Goal: Check status: Check status

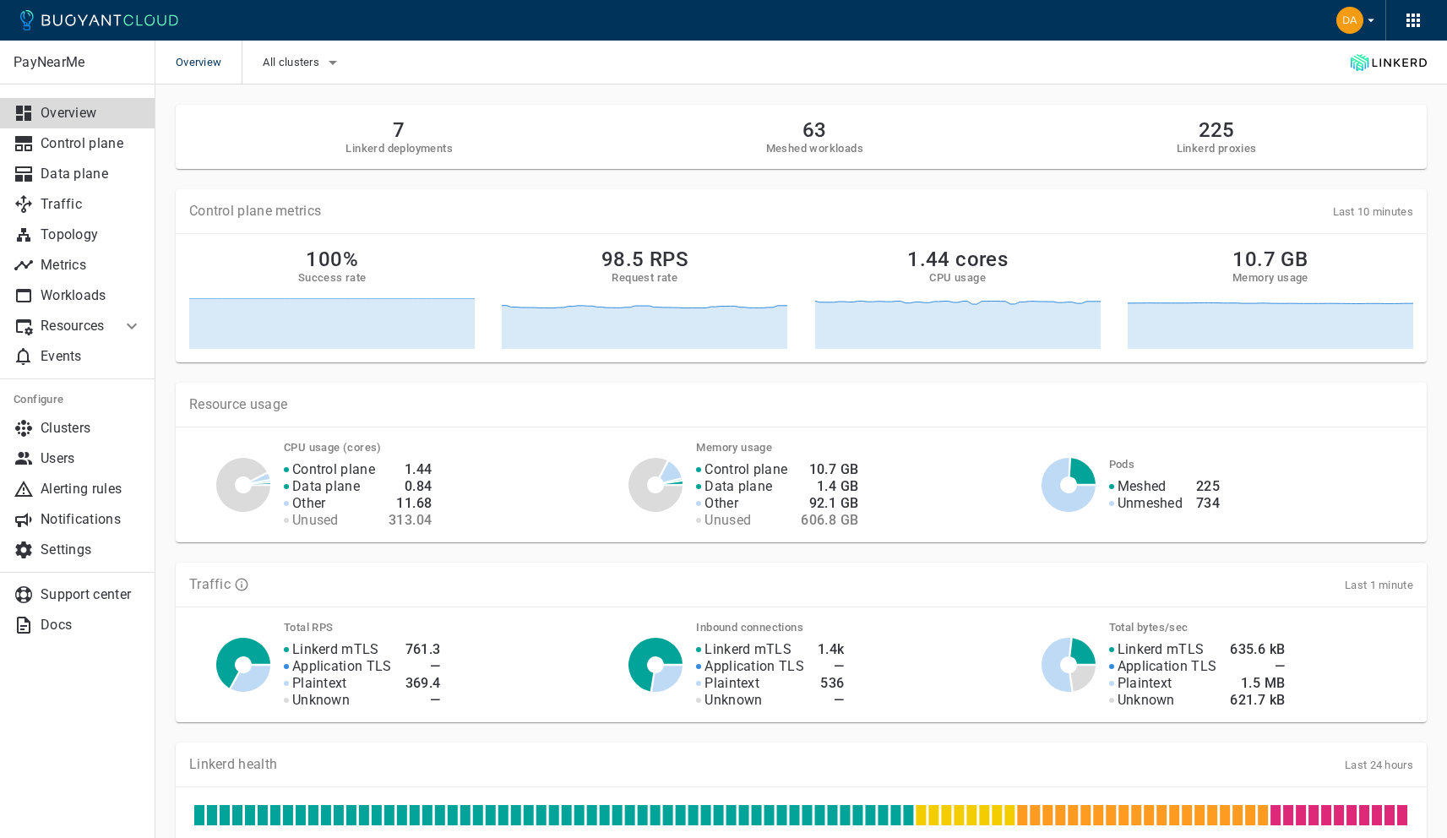
scroll to position [695, 0]
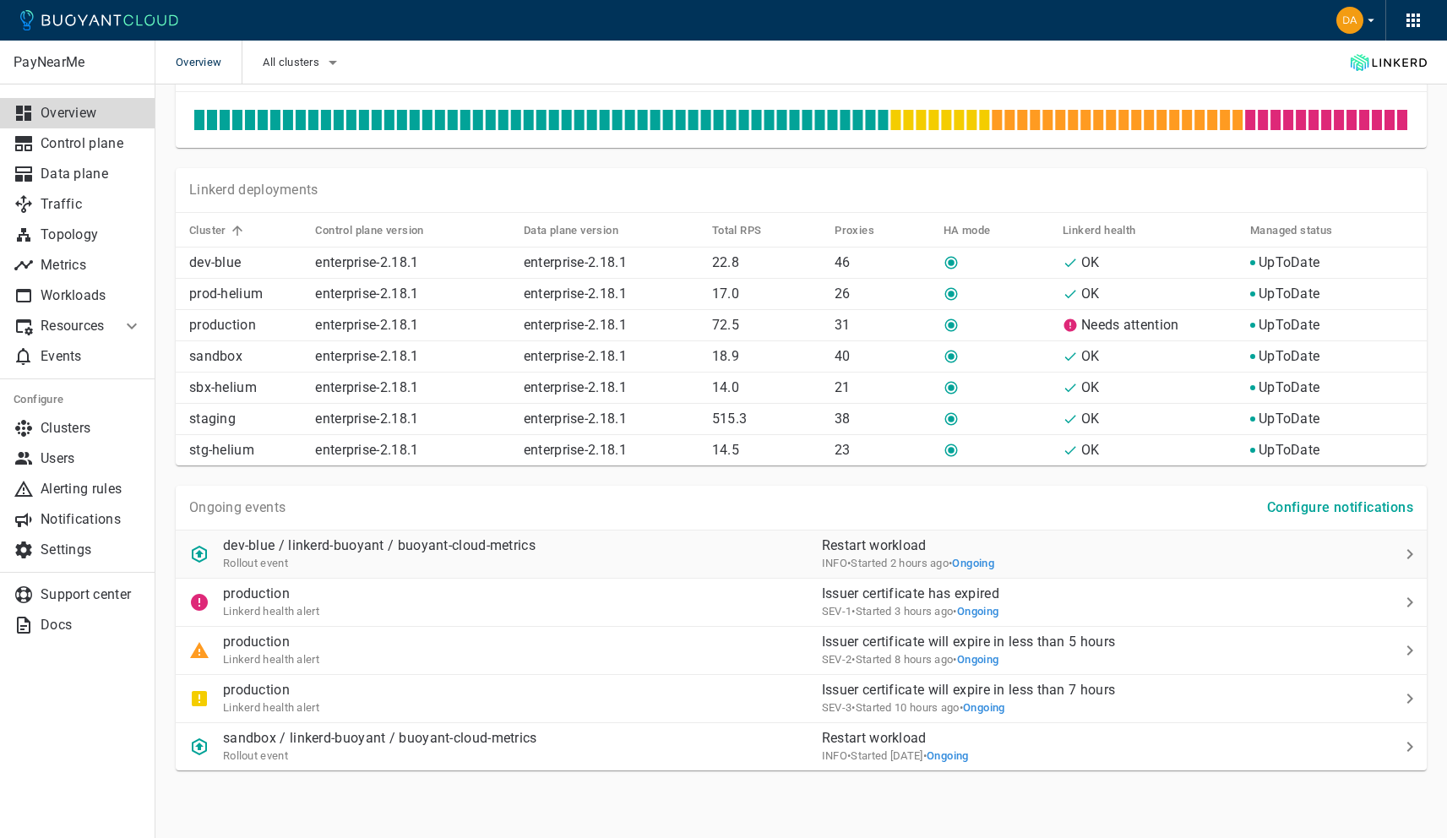
click at [994, 558] on span "Ongoing" at bounding box center [973, 563] width 42 height 13
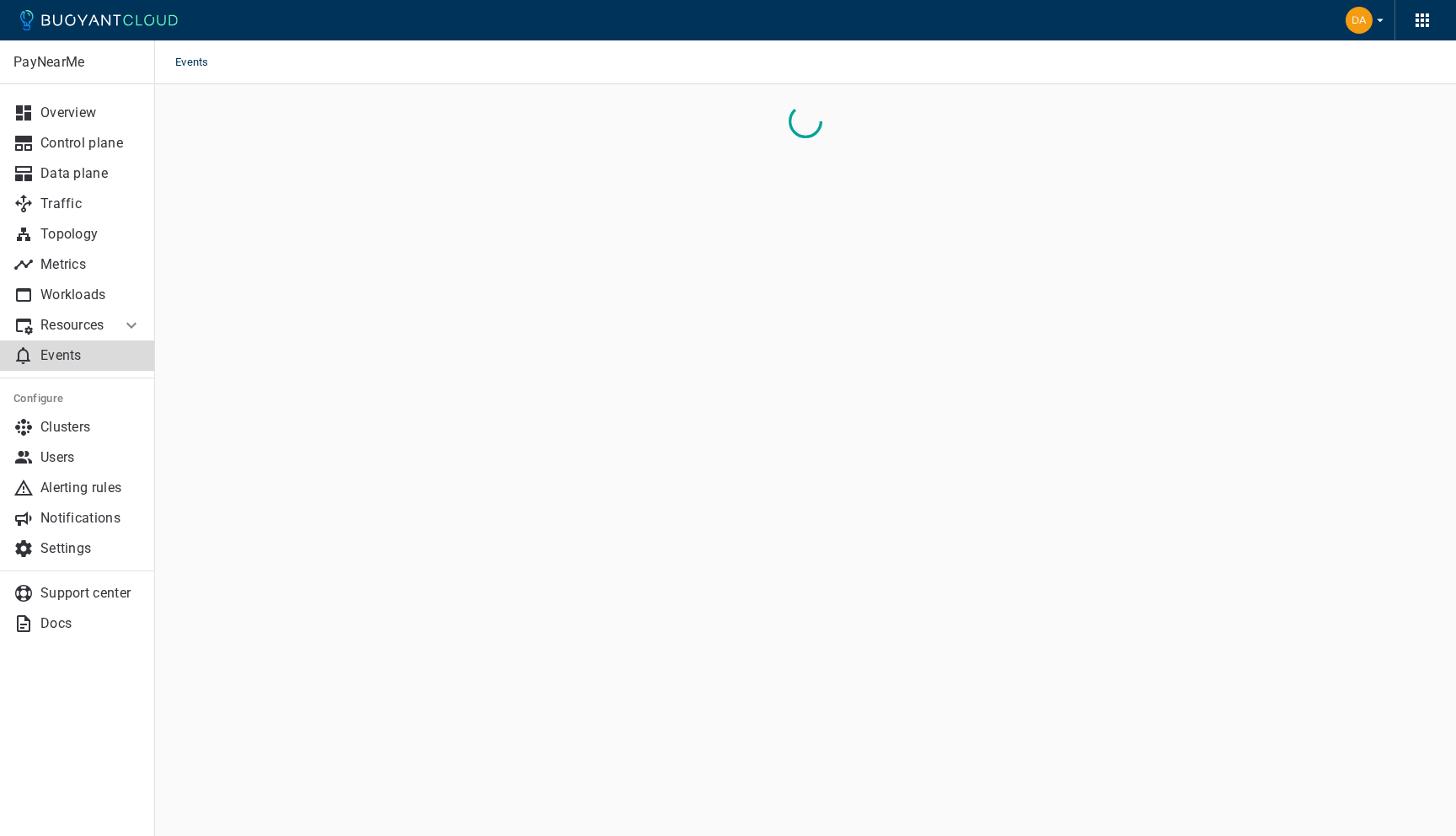
click at [62, 96] on ul "Overview Control plane Data plane Traffic Topology Metrics Workloads Resources …" at bounding box center [77, 230] width 155 height 293
click at [62, 105] on p "Overview" at bounding box center [91, 113] width 101 height 17
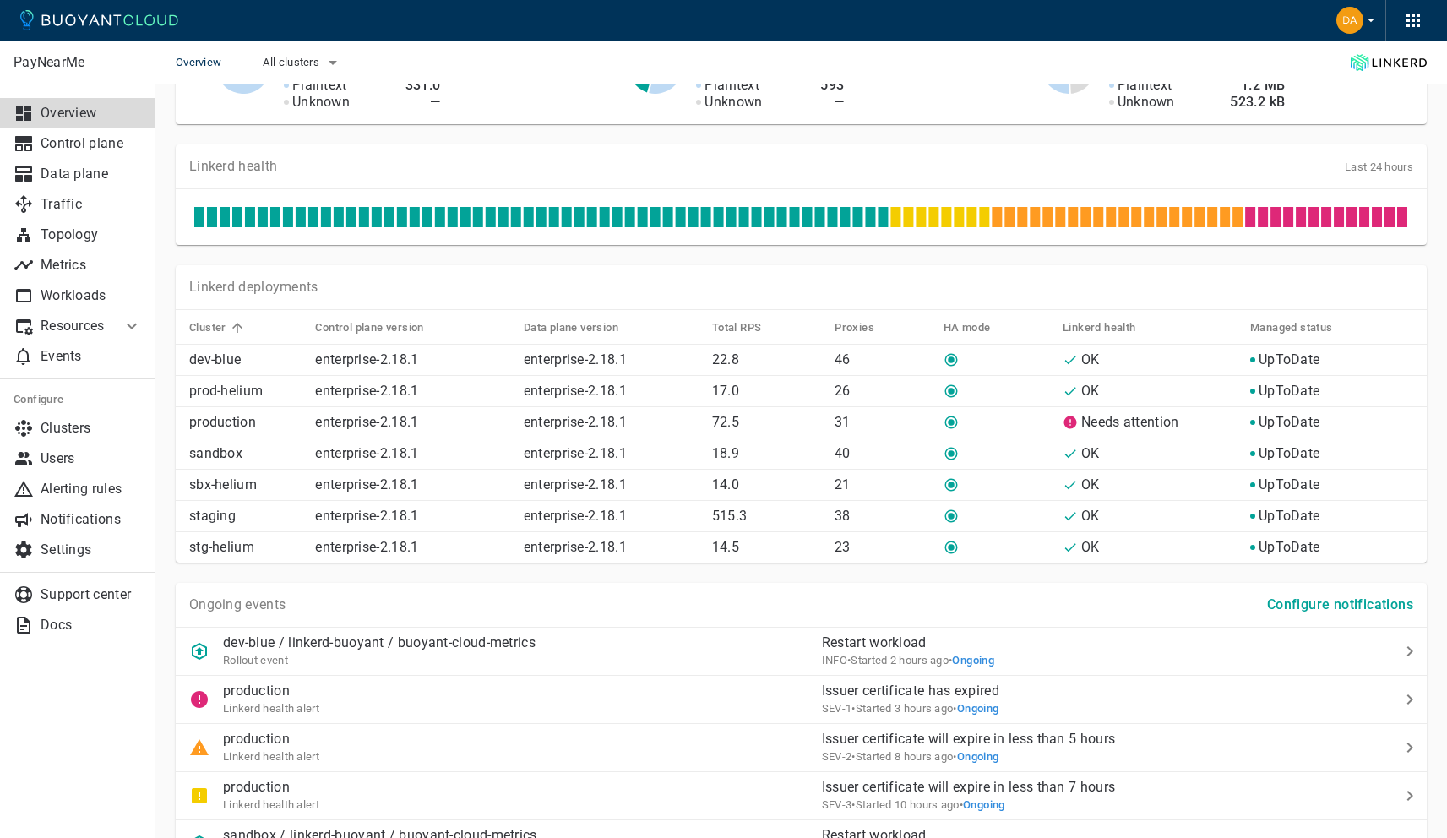
scroll to position [695, 0]
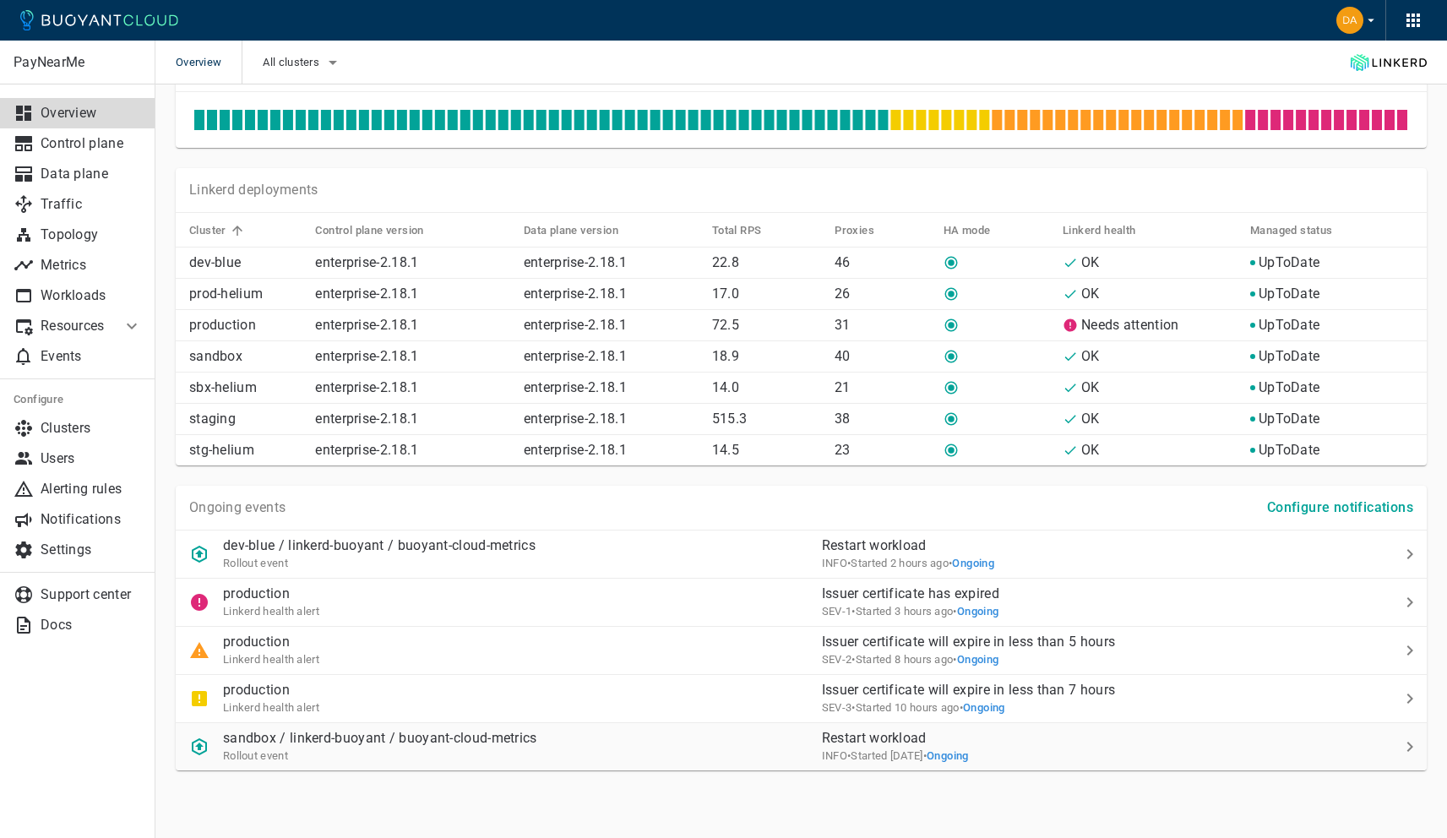
click at [282, 751] on span "Rollout event" at bounding box center [255, 755] width 65 height 13
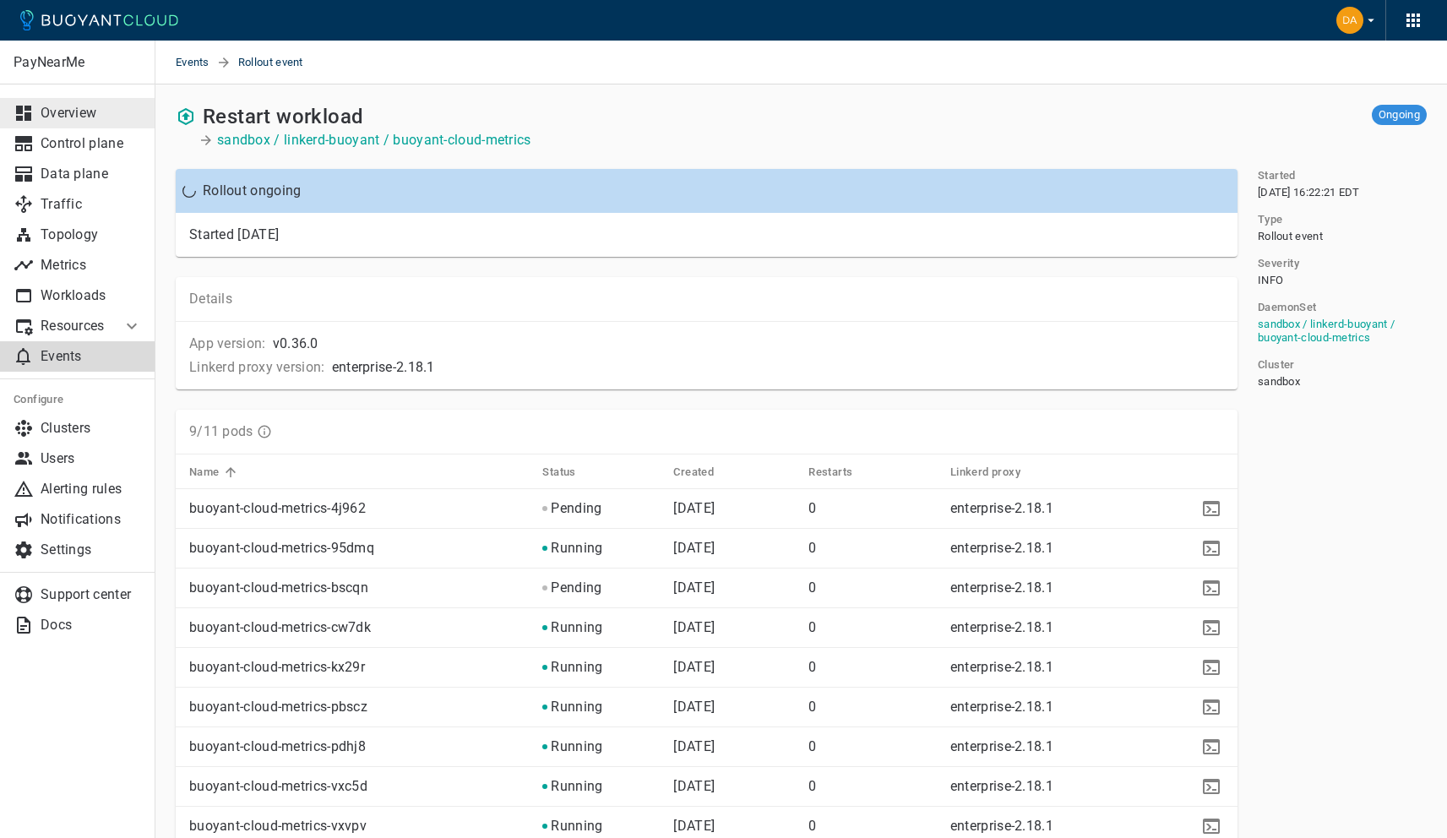
click at [69, 106] on p "Overview" at bounding box center [91, 113] width 101 height 17
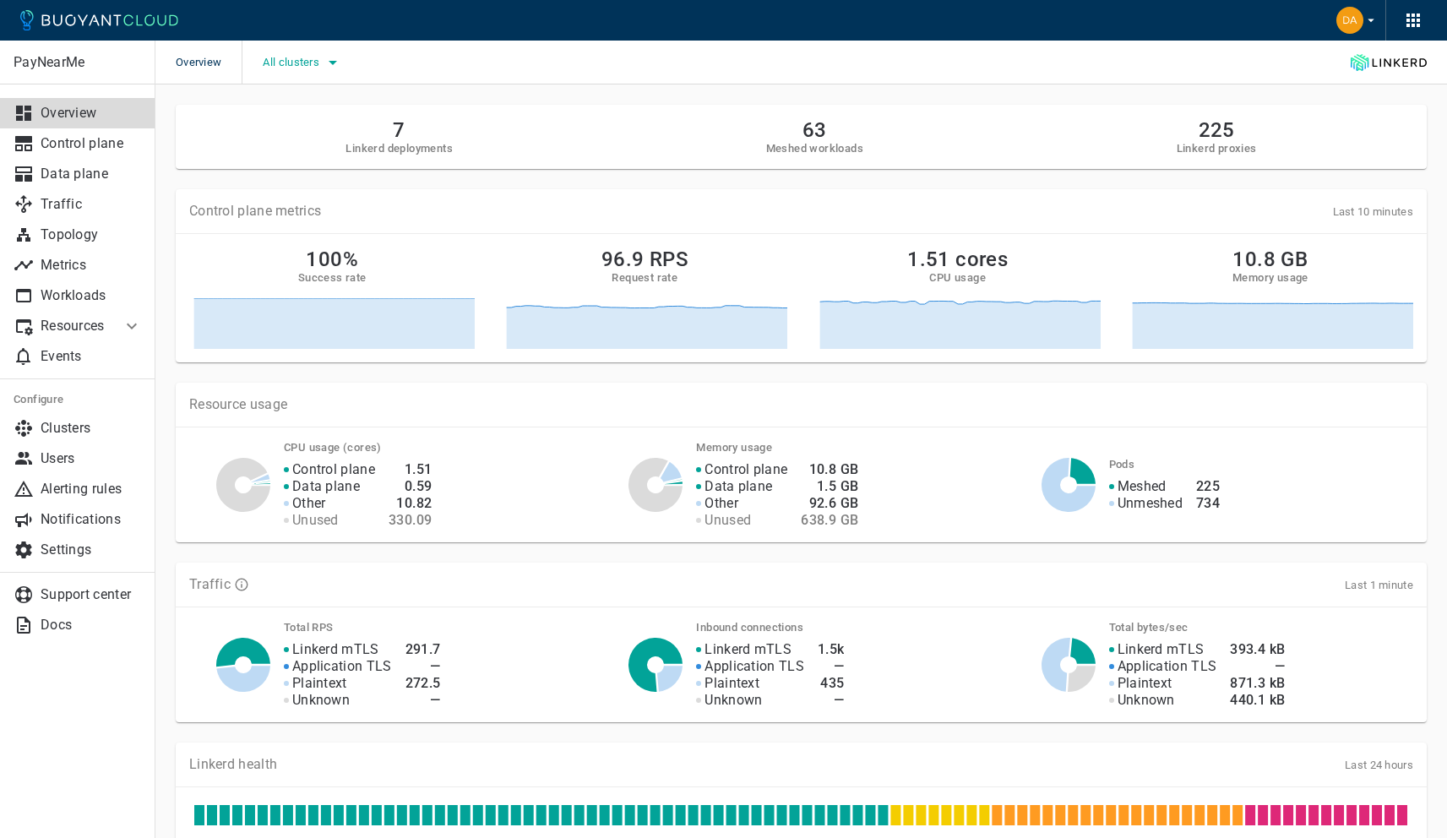
click at [308, 64] on span "All clusters" at bounding box center [293, 63] width 60 height 14
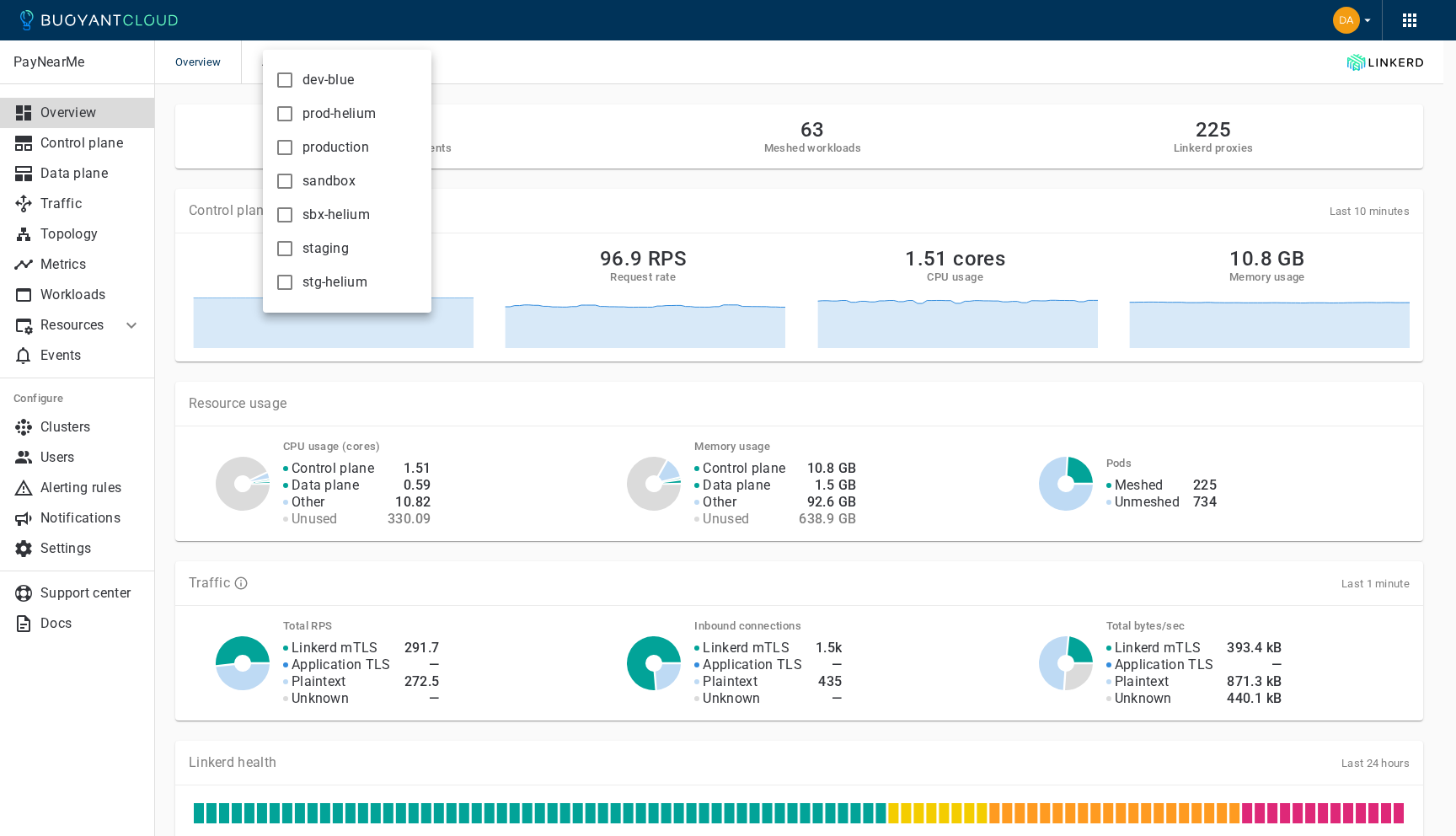
click at [332, 122] on label "prod-helium" at bounding box center [321, 114] width 109 height 34
click at [295, 122] on input "prod-helium" at bounding box center [284, 114] width 20 height 20
checkbox input "true"
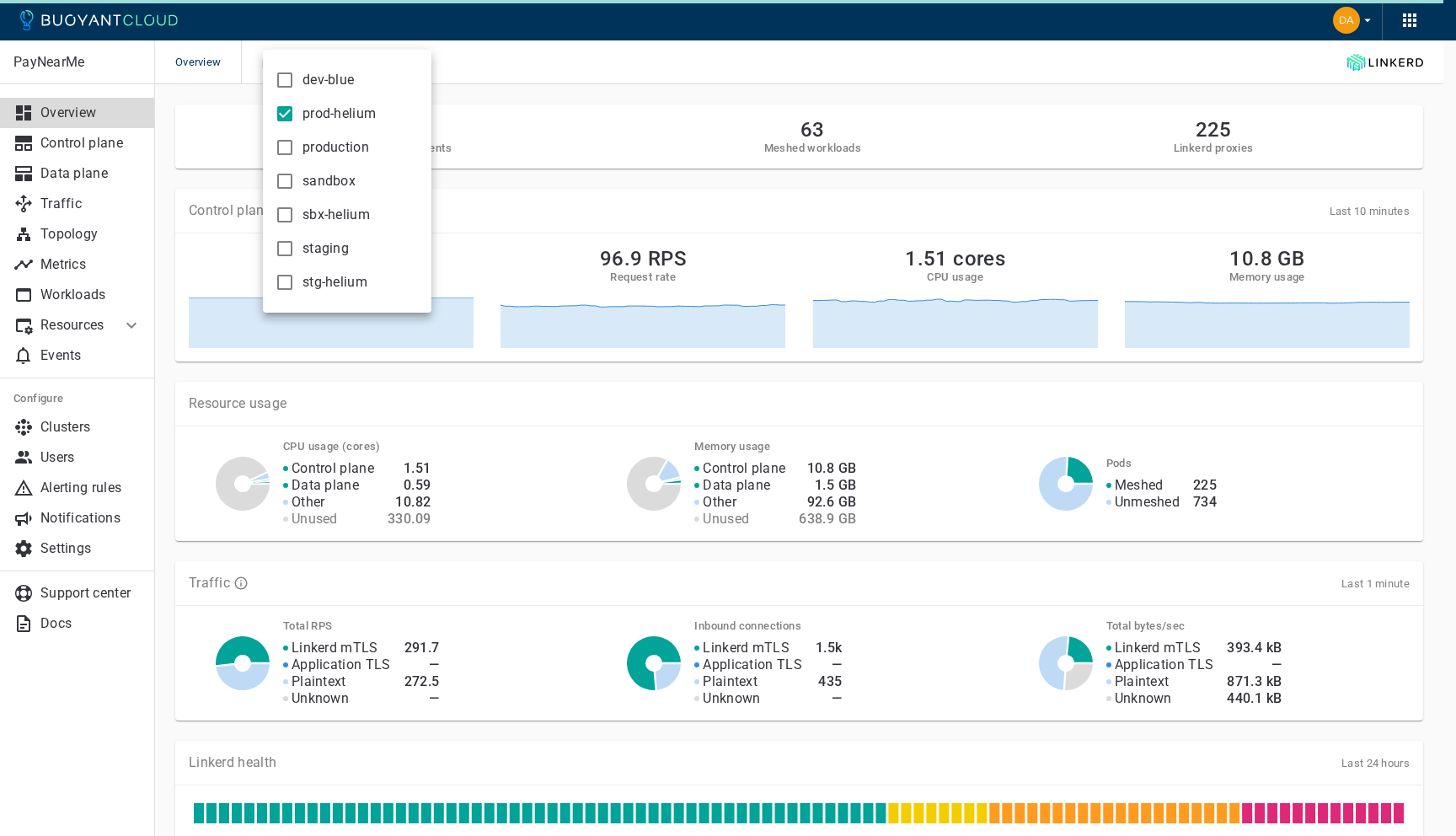
click at [515, 144] on div at bounding box center [728, 418] width 1456 height 836
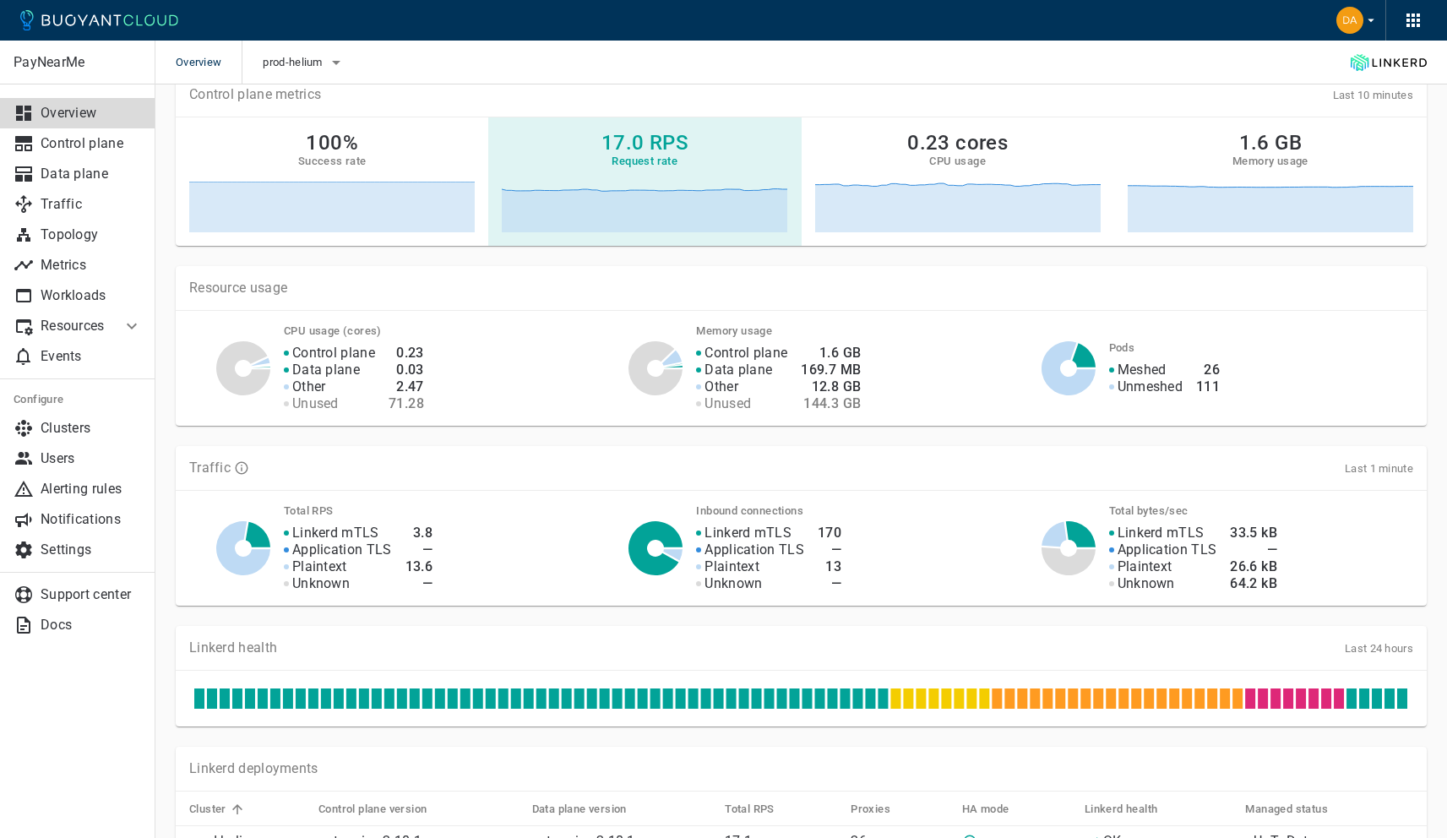
scroll to position [339, 0]
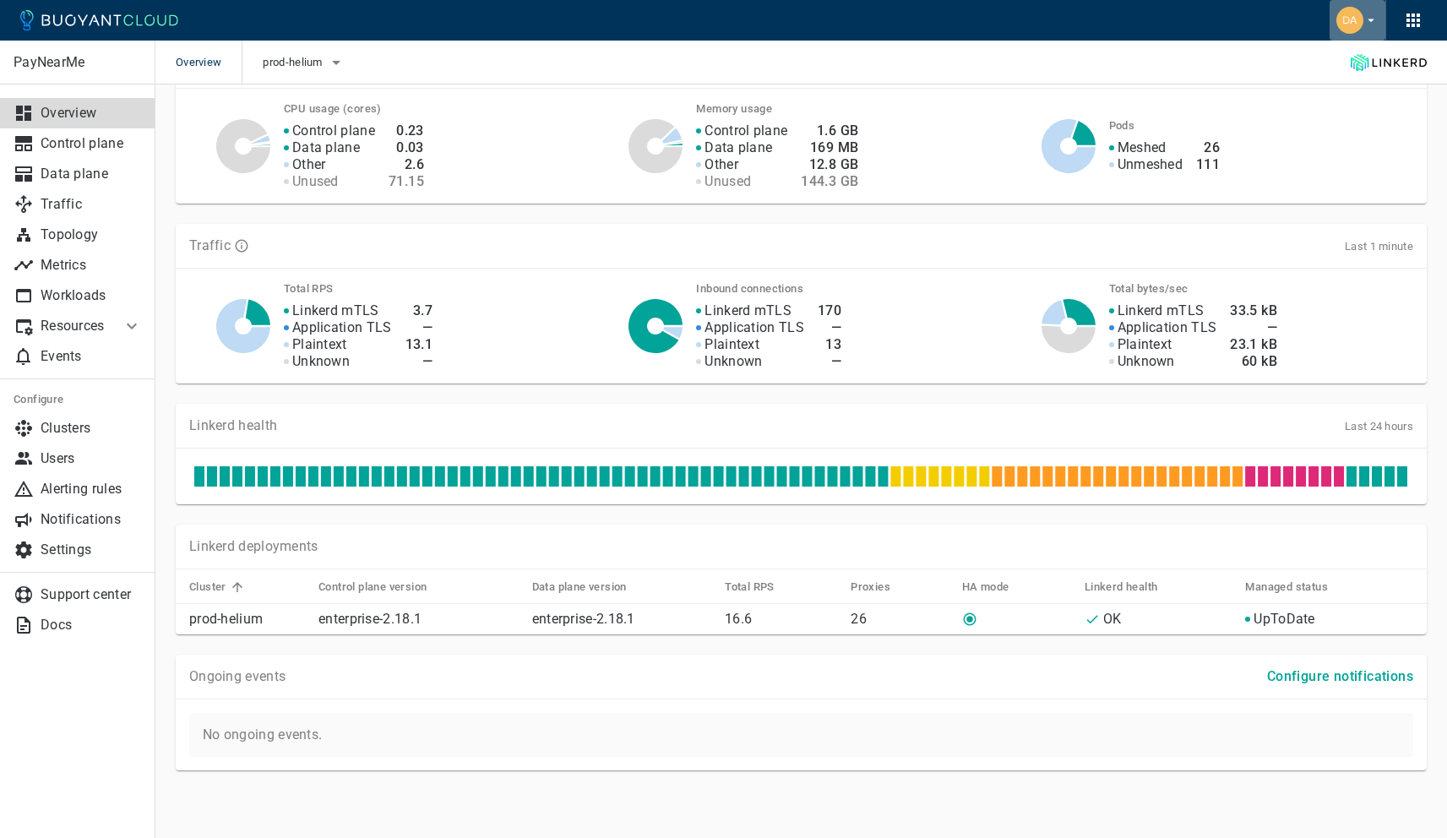
click at [1347, 7] on img "button" at bounding box center [1349, 20] width 27 height 27
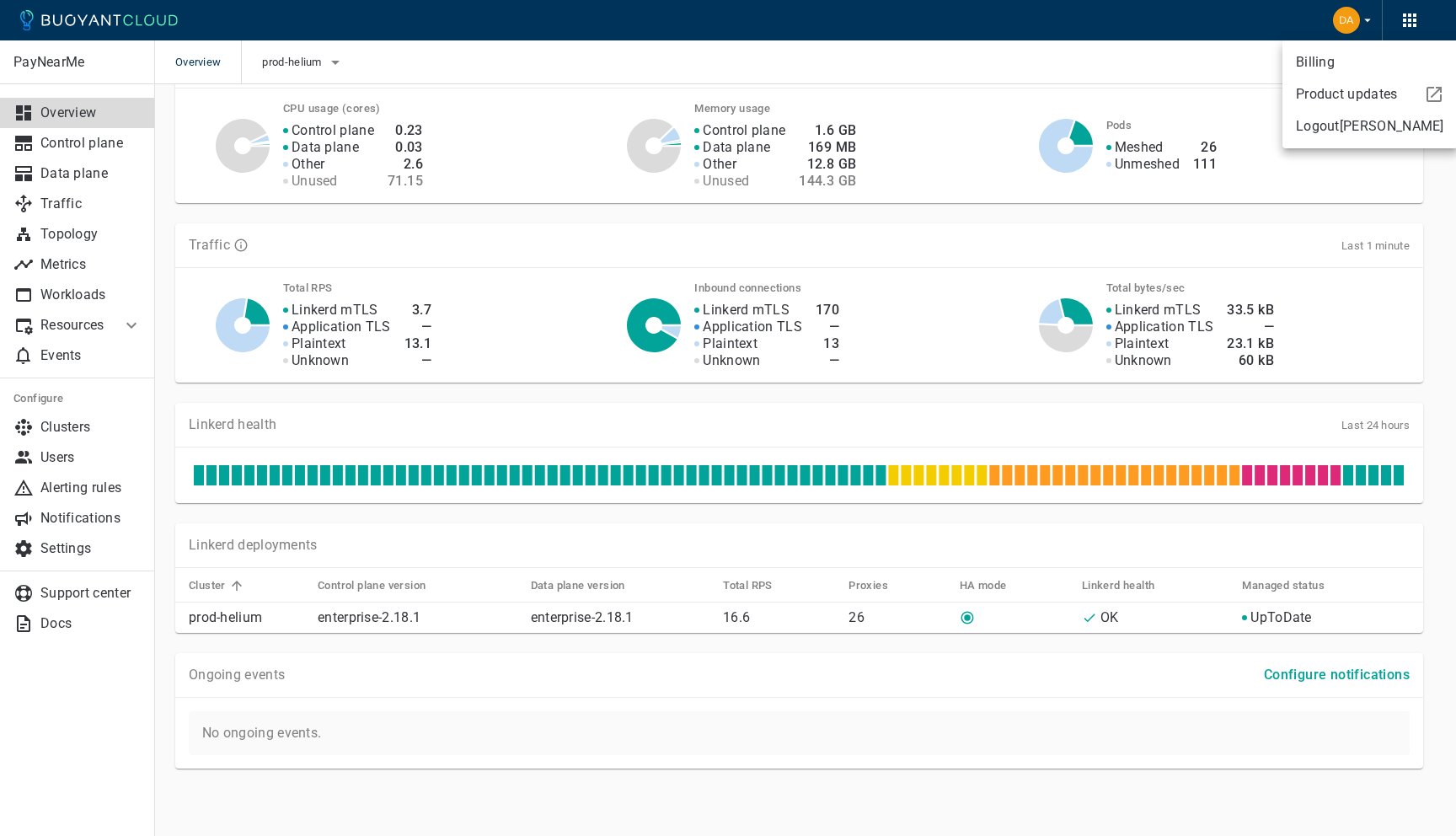
click at [426, 125] on div at bounding box center [728, 418] width 1456 height 836
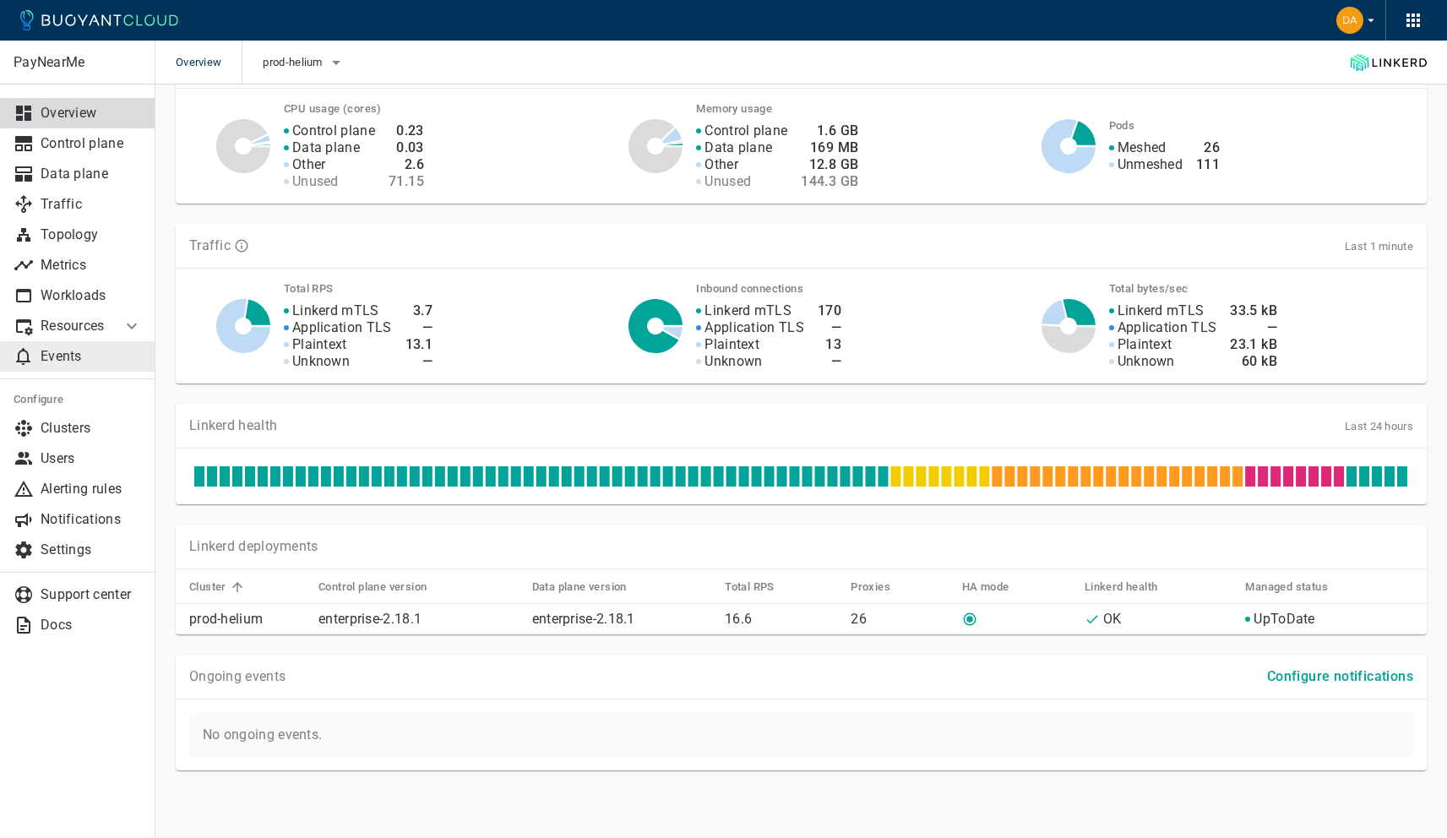
click at [53, 352] on p "Events" at bounding box center [91, 356] width 101 height 17
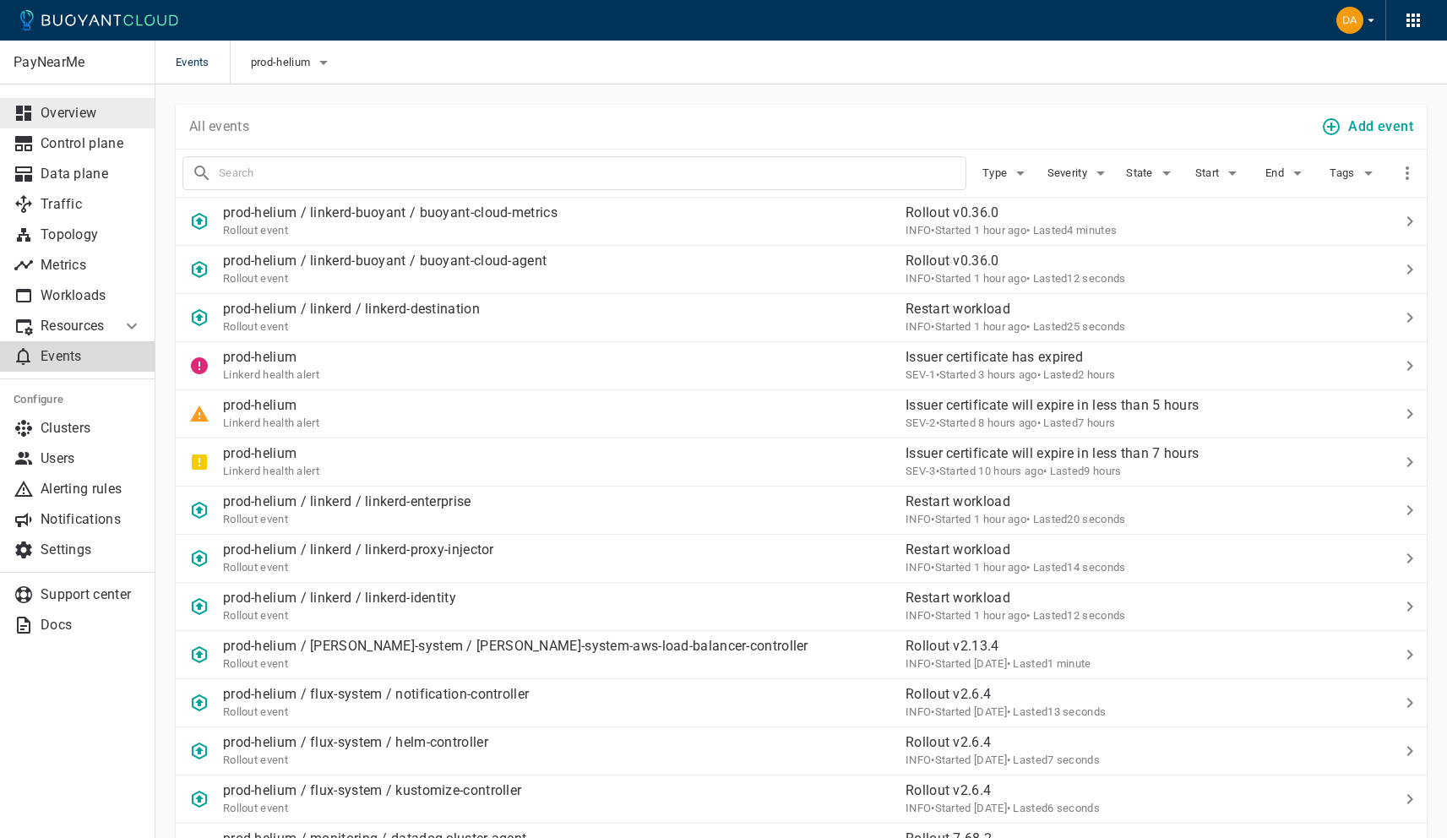
click at [105, 118] on p "Overview" at bounding box center [91, 113] width 101 height 17
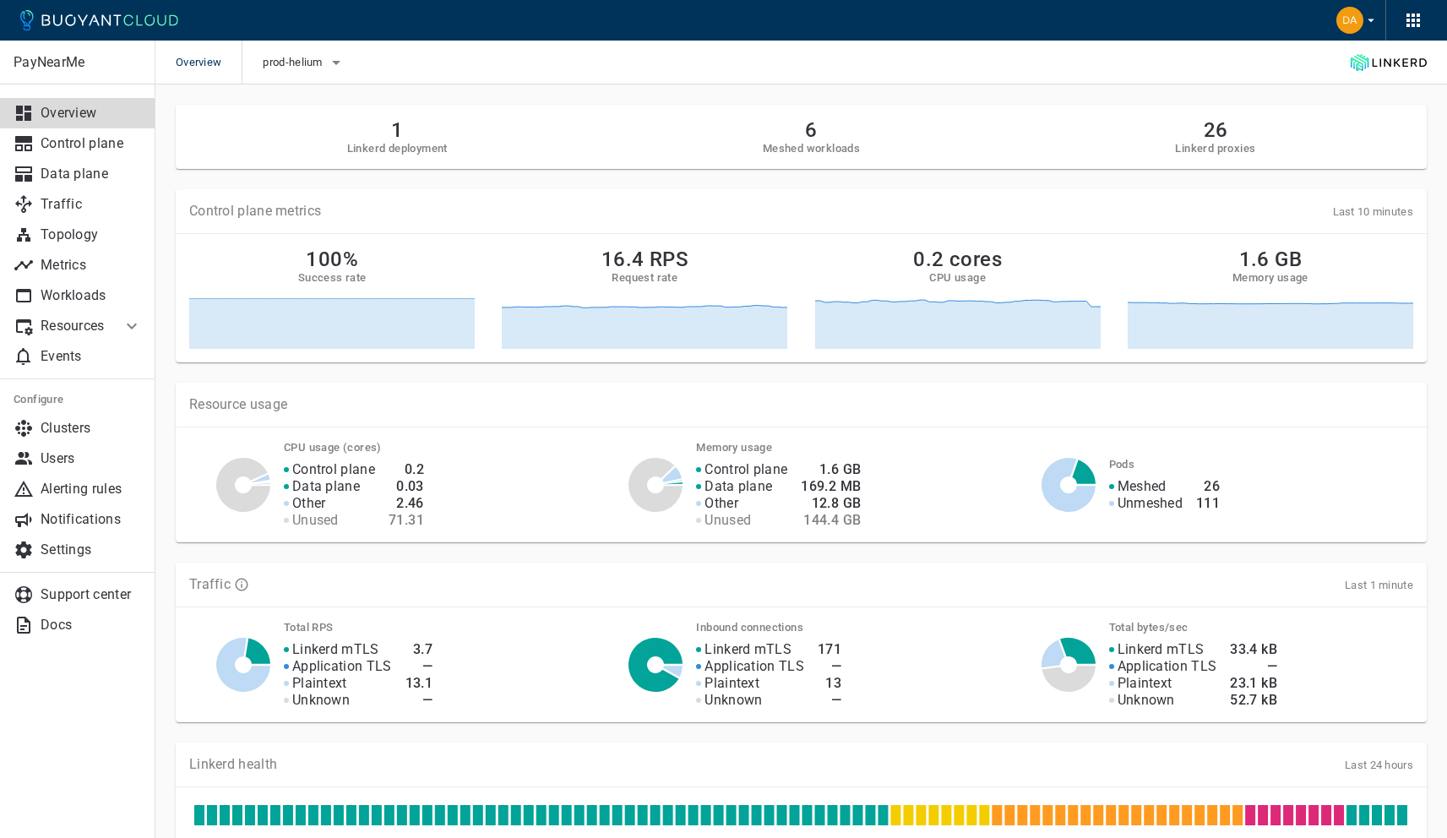
click at [96, 321] on p "Resources" at bounding box center [75, 326] width 68 height 17
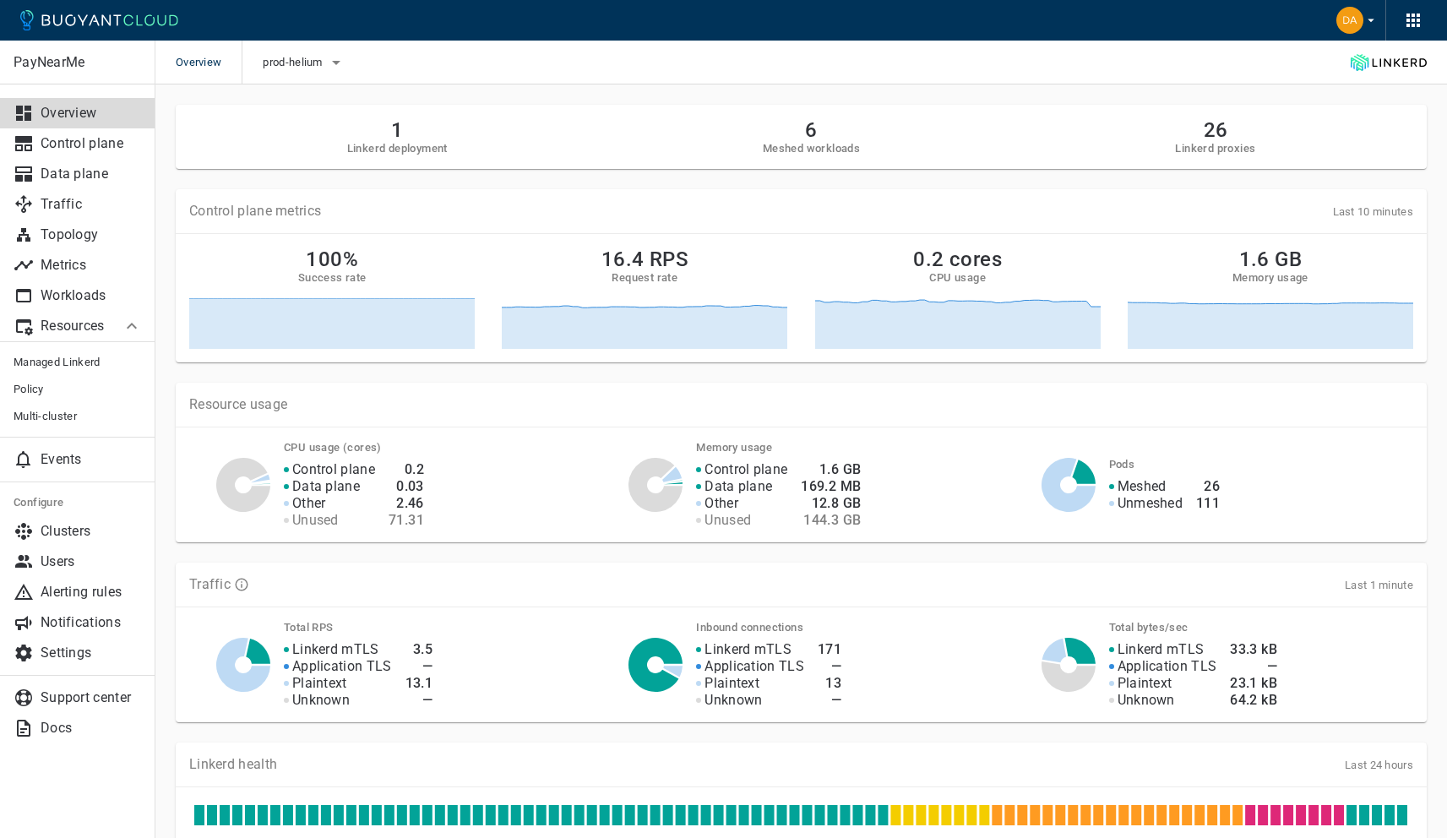
click at [96, 321] on p "Resources" at bounding box center [75, 326] width 68 height 17
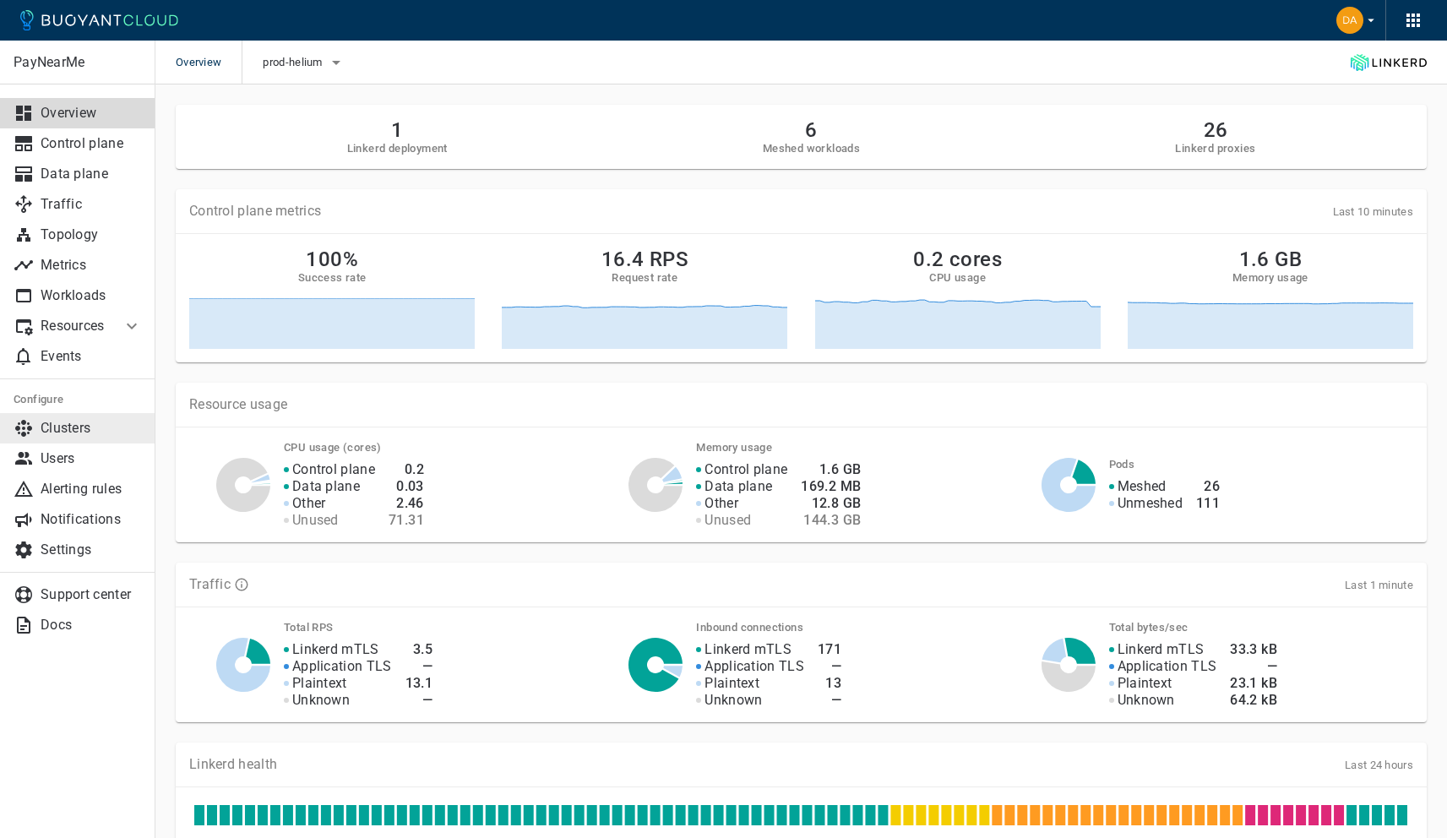
click at [93, 426] on p "Clusters" at bounding box center [91, 428] width 101 height 17
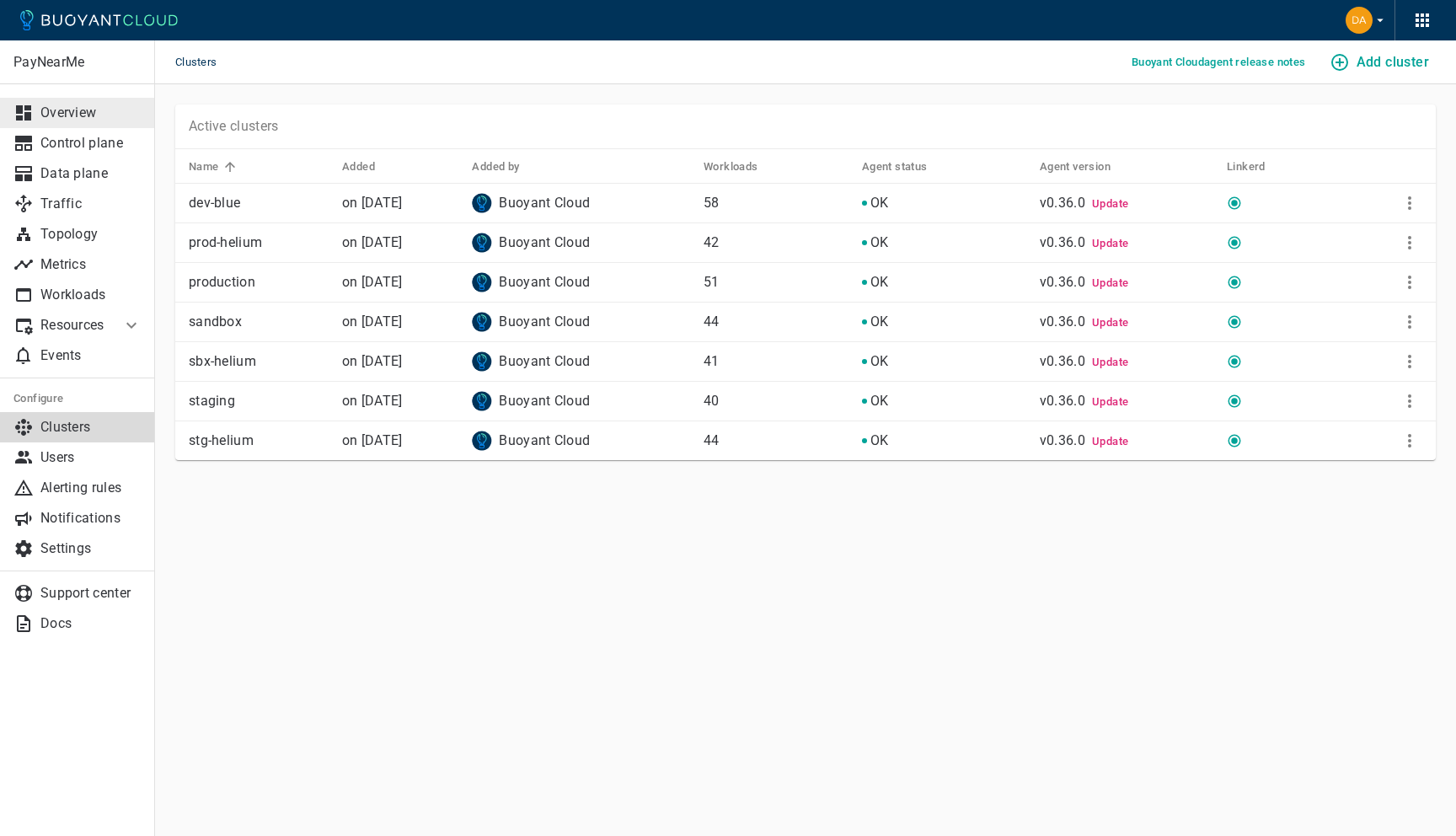
click at [50, 115] on p "Overview" at bounding box center [91, 113] width 101 height 17
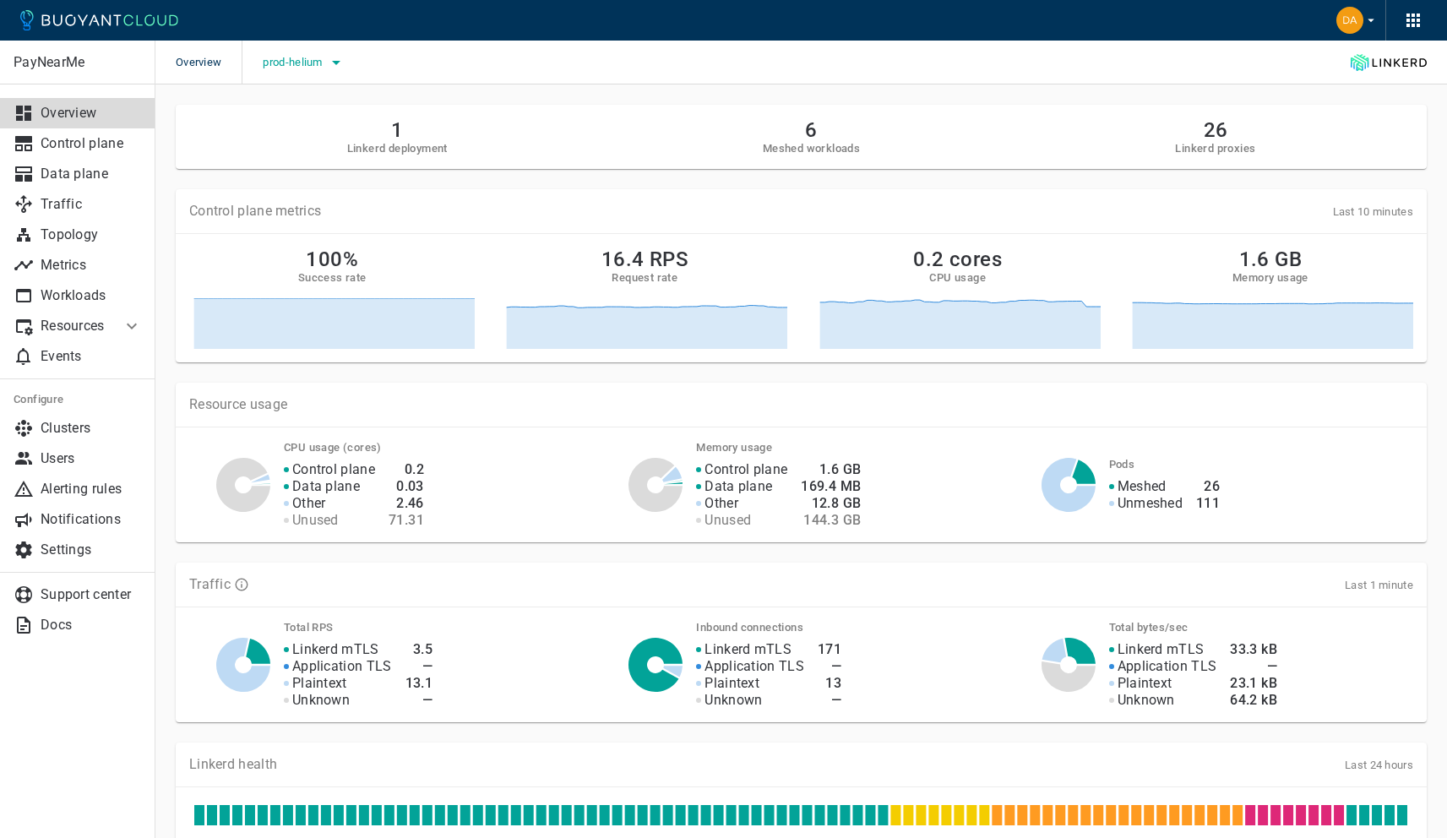
click at [338, 65] on icon "button" at bounding box center [336, 62] width 20 height 20
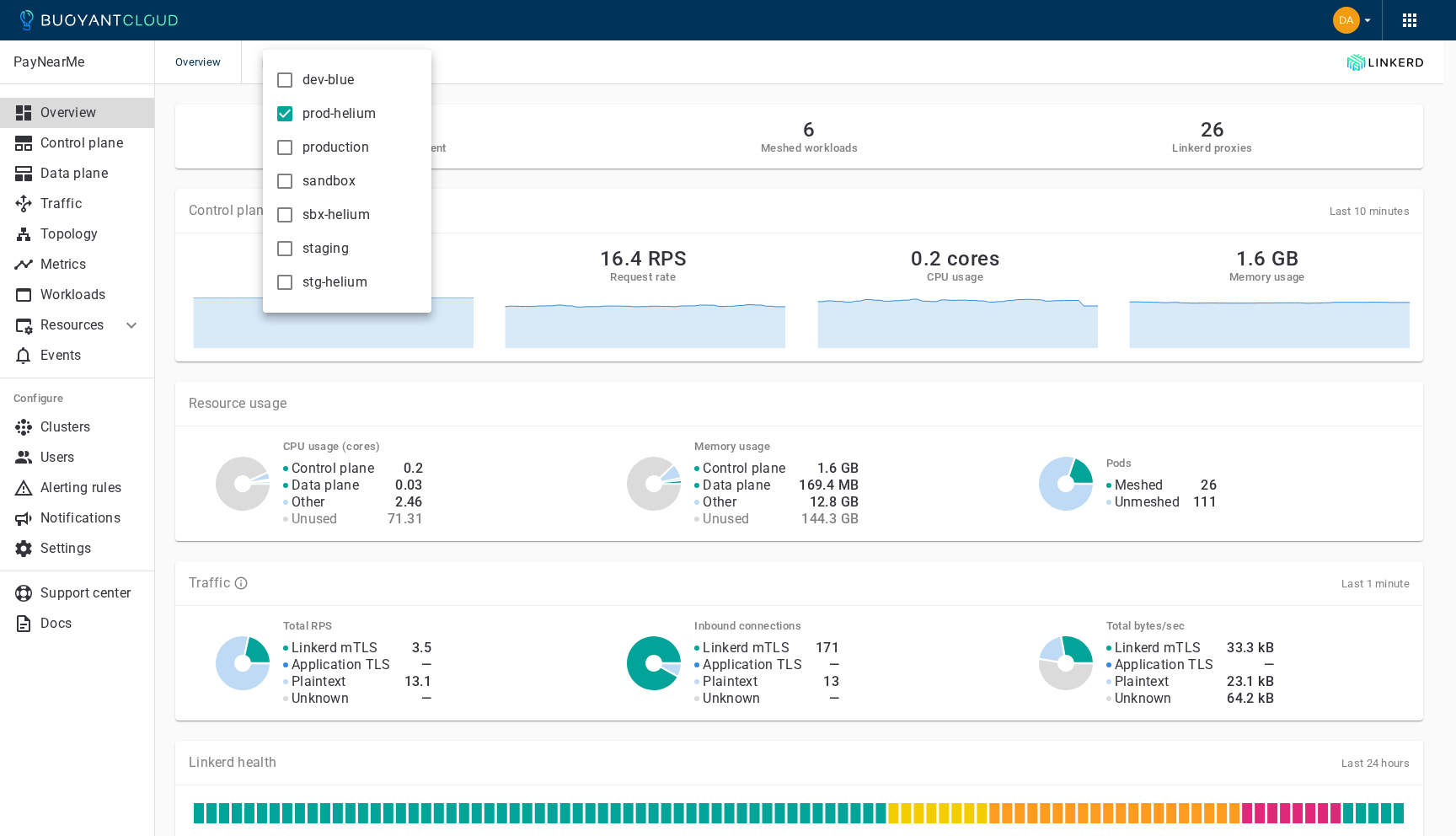
click at [342, 146] on span "production" at bounding box center [335, 147] width 67 height 17
click at [295, 146] on input "production" at bounding box center [284, 148] width 20 height 20
checkbox input "true"
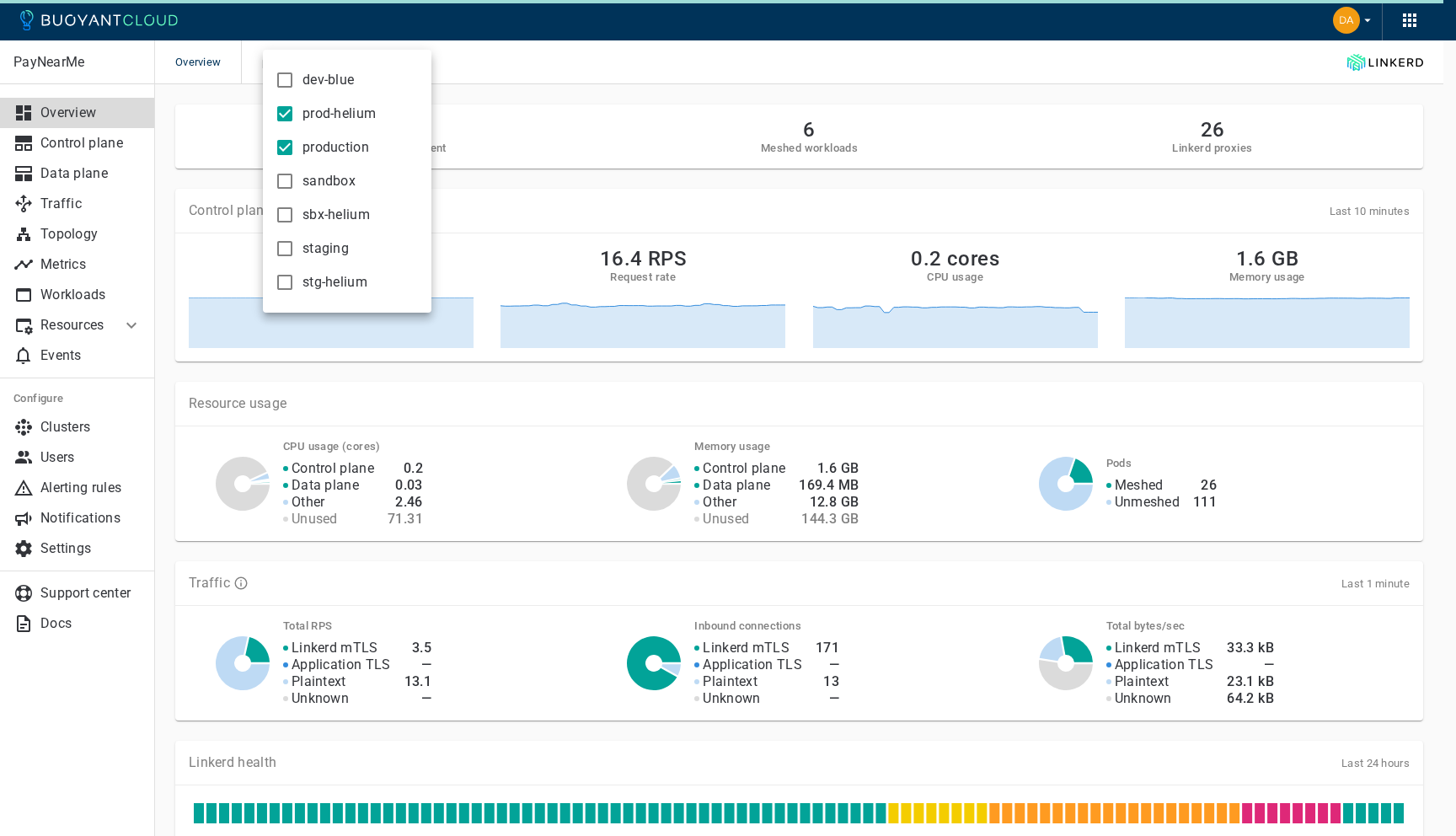
click at [309, 106] on span "prod-helium" at bounding box center [338, 114] width 73 height 17
click at [295, 106] on input "prod-helium" at bounding box center [284, 114] width 20 height 20
checkbox input "false"
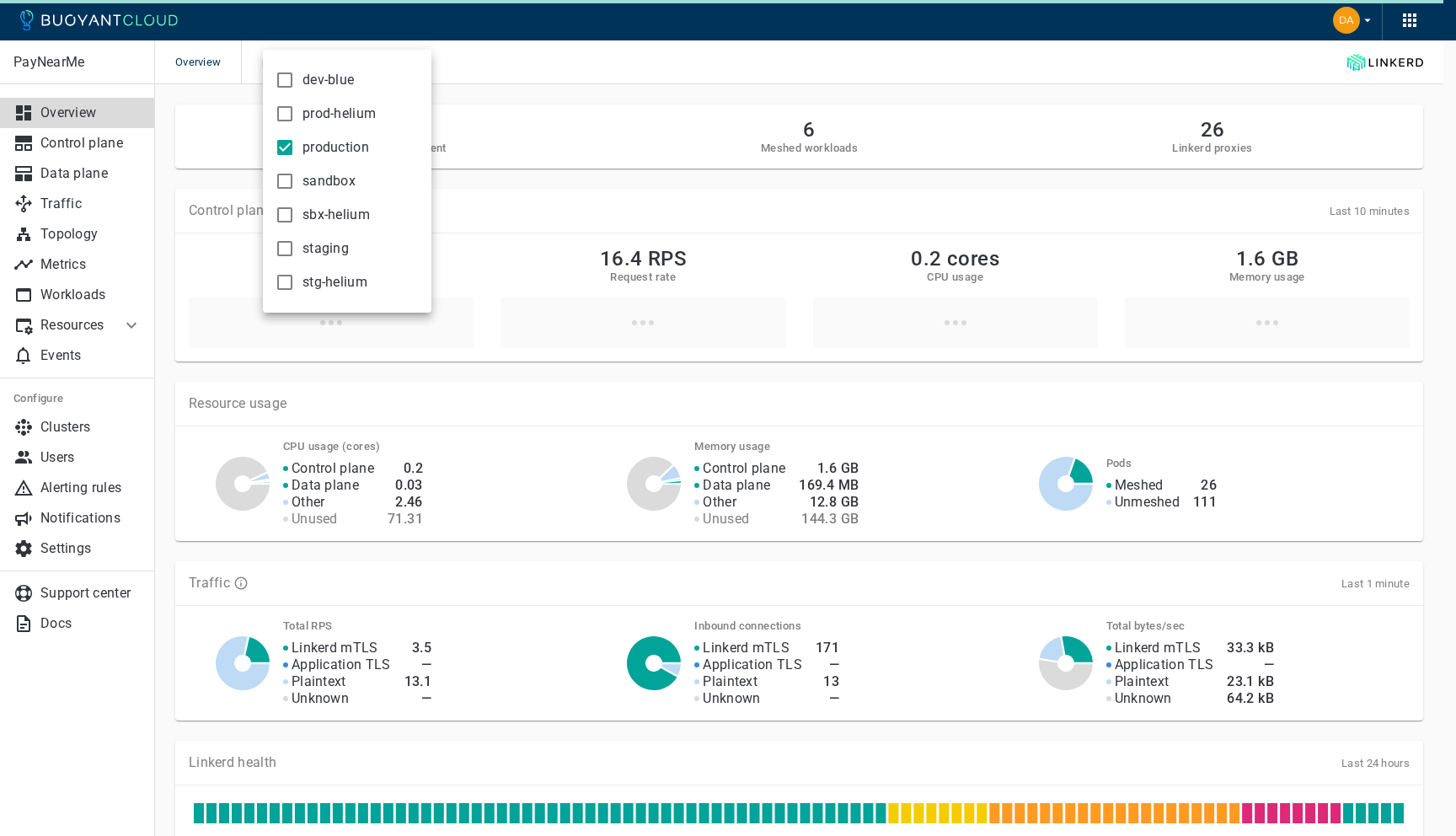
click at [516, 98] on div at bounding box center [728, 418] width 1456 height 836
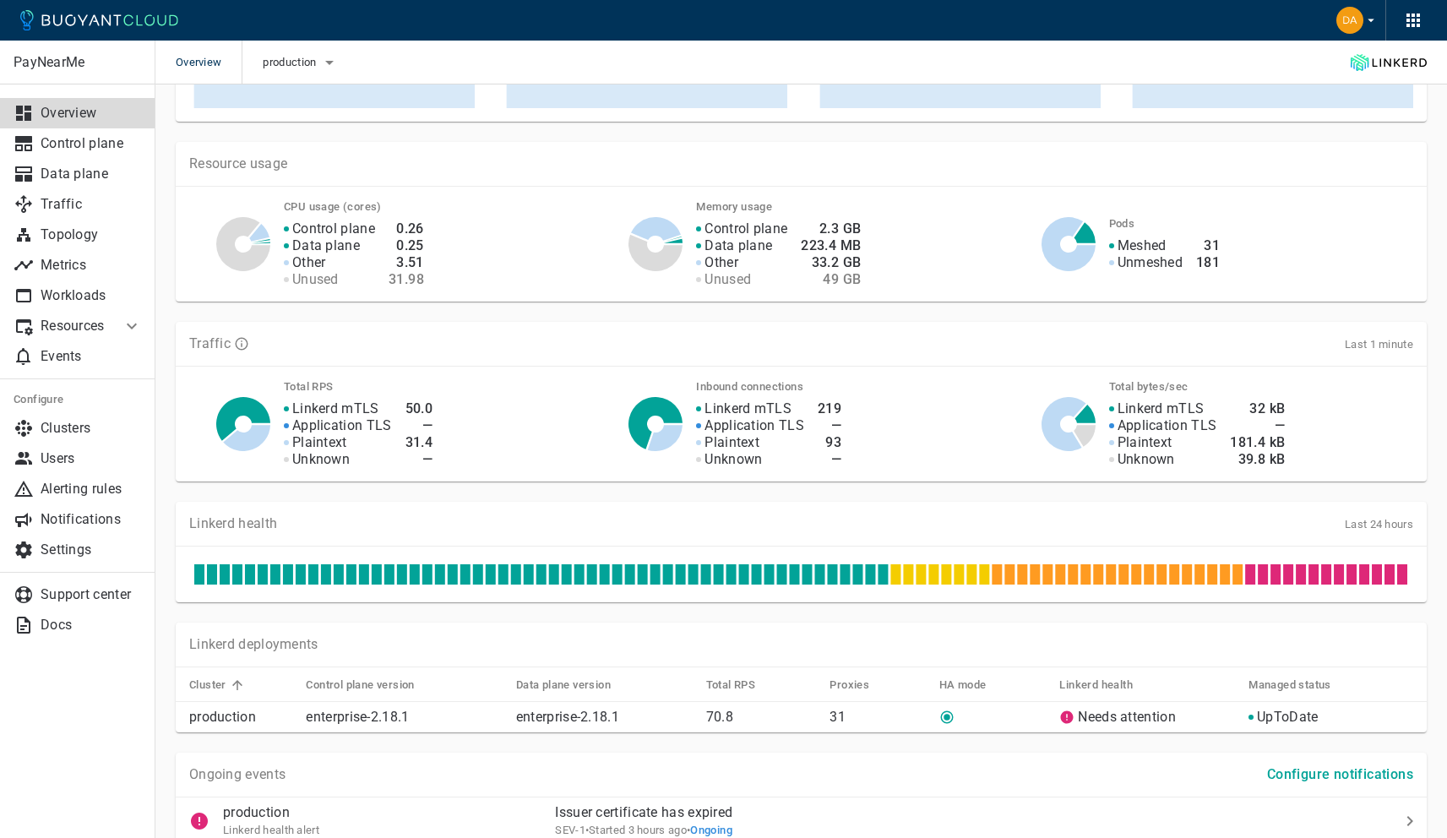
scroll to position [411, 0]
